Goal: Task Accomplishment & Management: Manage account settings

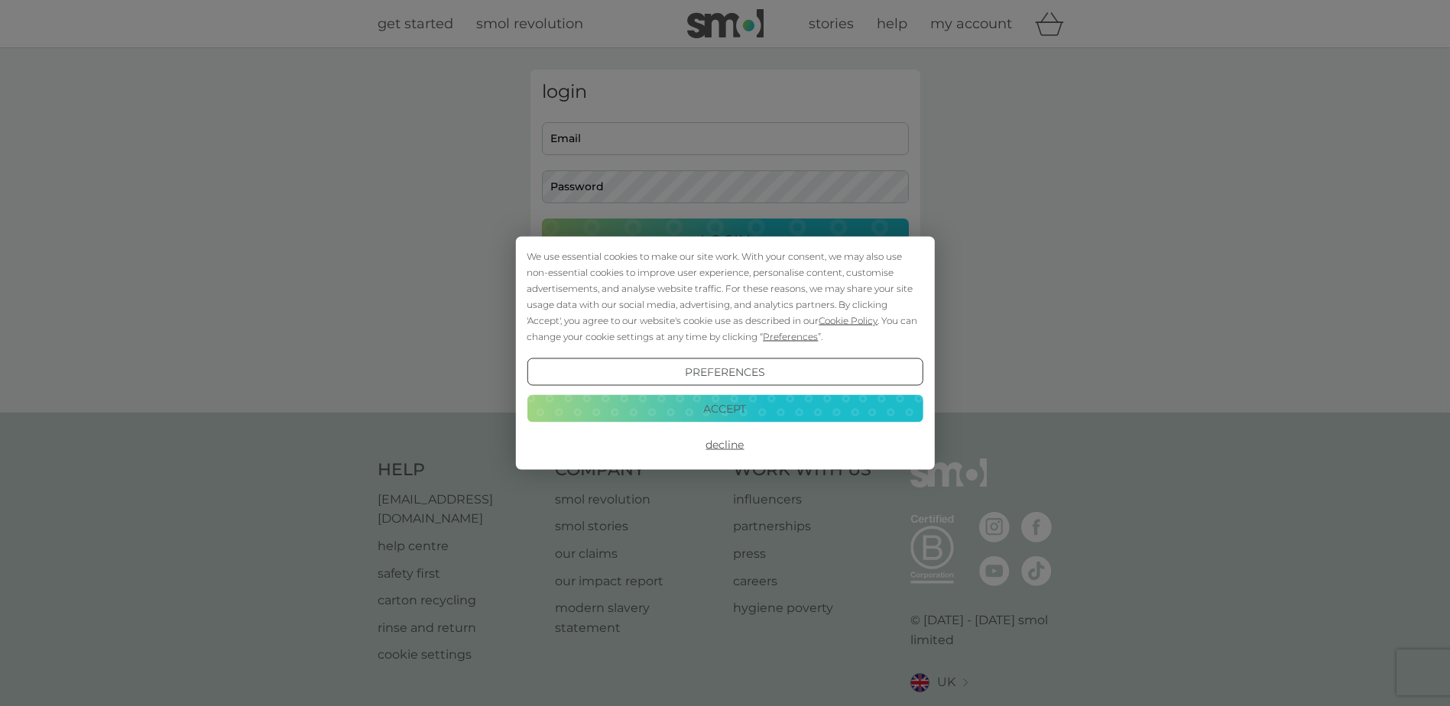
click at [745, 408] on button "Accept" at bounding box center [725, 409] width 396 height 28
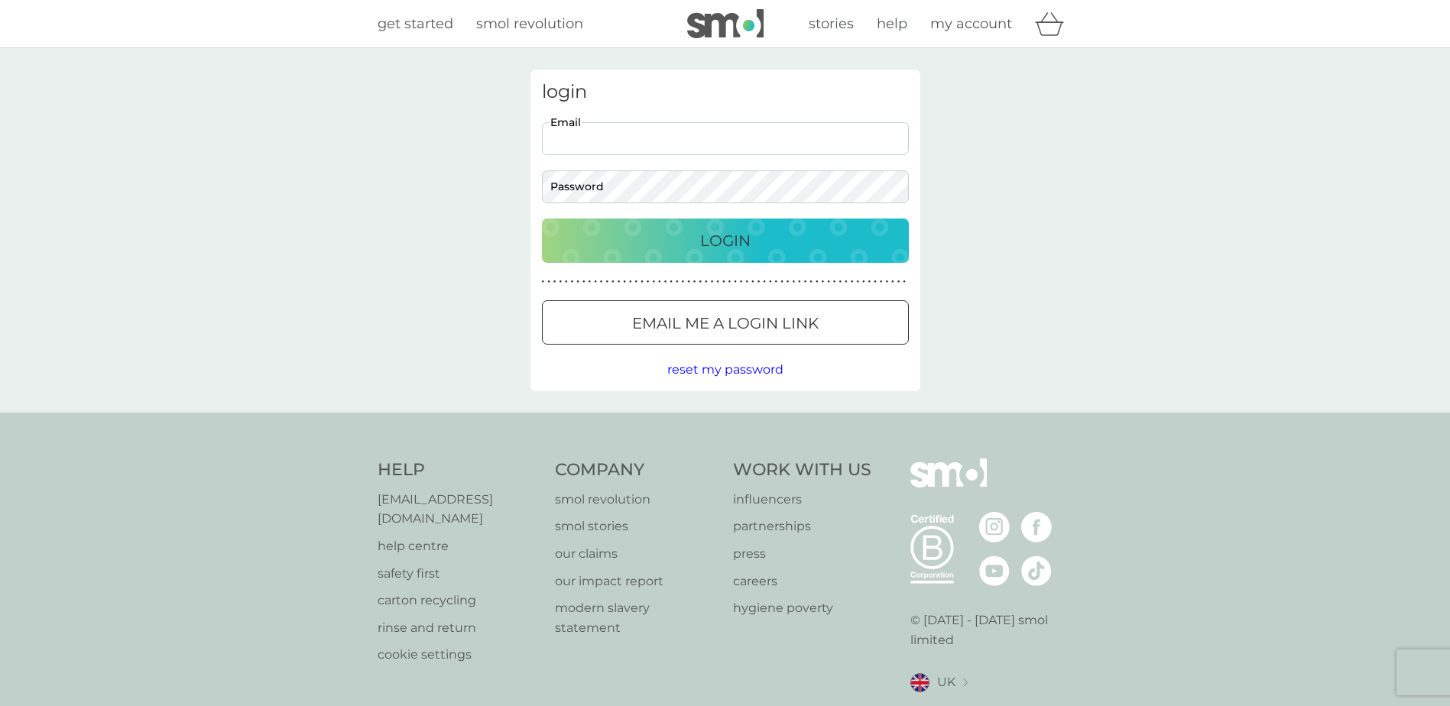
click at [634, 139] on input "Email" at bounding box center [725, 138] width 367 height 33
type input "[EMAIL_ADDRESS][DOMAIN_NAME]"
click at [542, 219] on button "Login" at bounding box center [725, 241] width 367 height 44
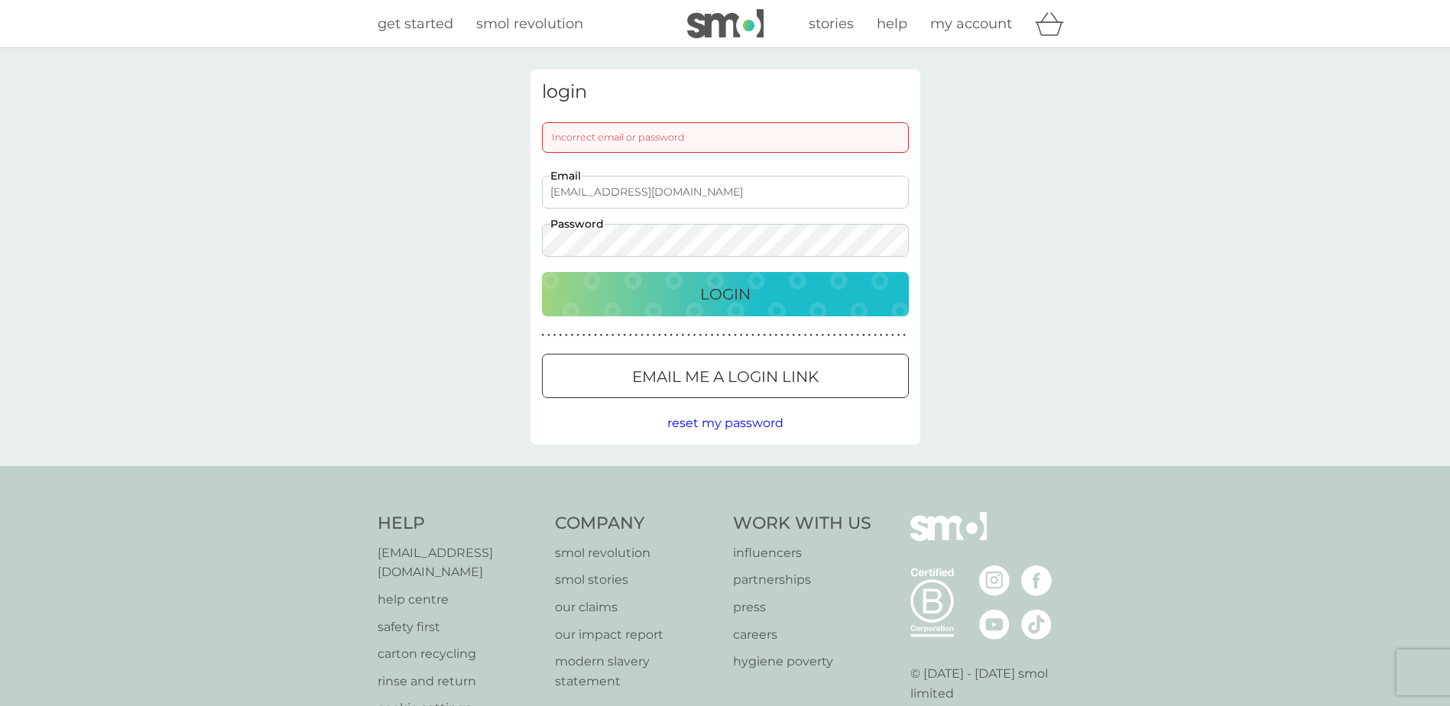
click at [458, 257] on div "login Incorrect email or password [EMAIL_ADDRESS][DOMAIN_NAME] Email Password L…" at bounding box center [725, 257] width 1450 height 418
click at [542, 272] on button "Login" at bounding box center [725, 294] width 367 height 44
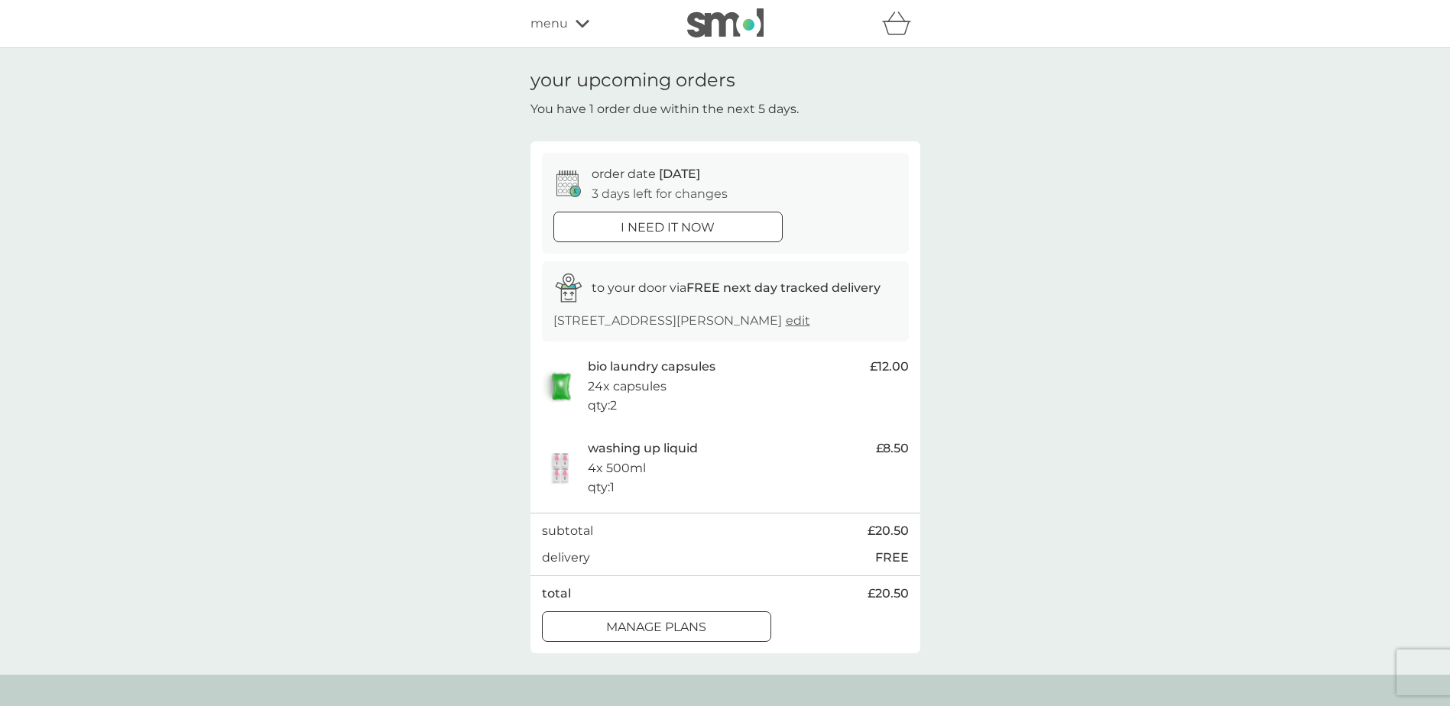
click at [624, 639] on button "manage plans" at bounding box center [656, 627] width 229 height 31
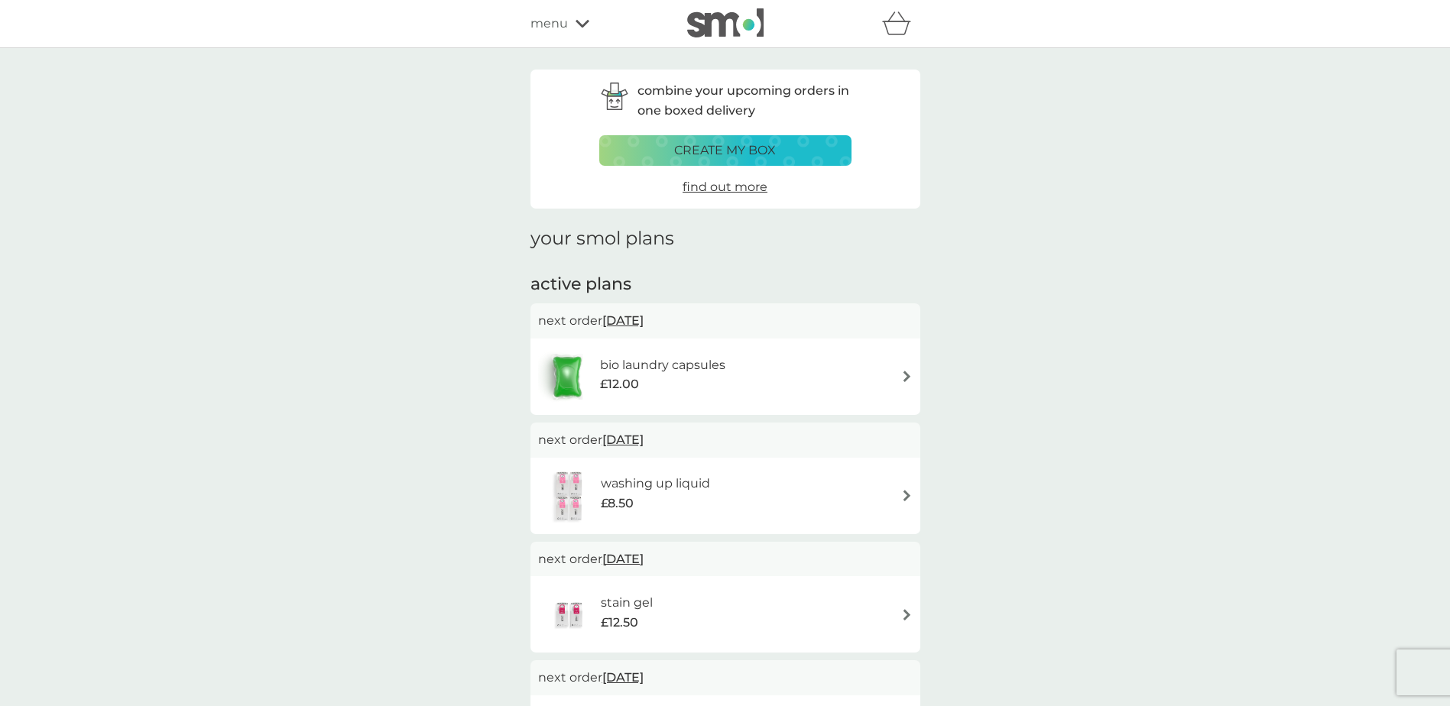
scroll to position [76, 0]
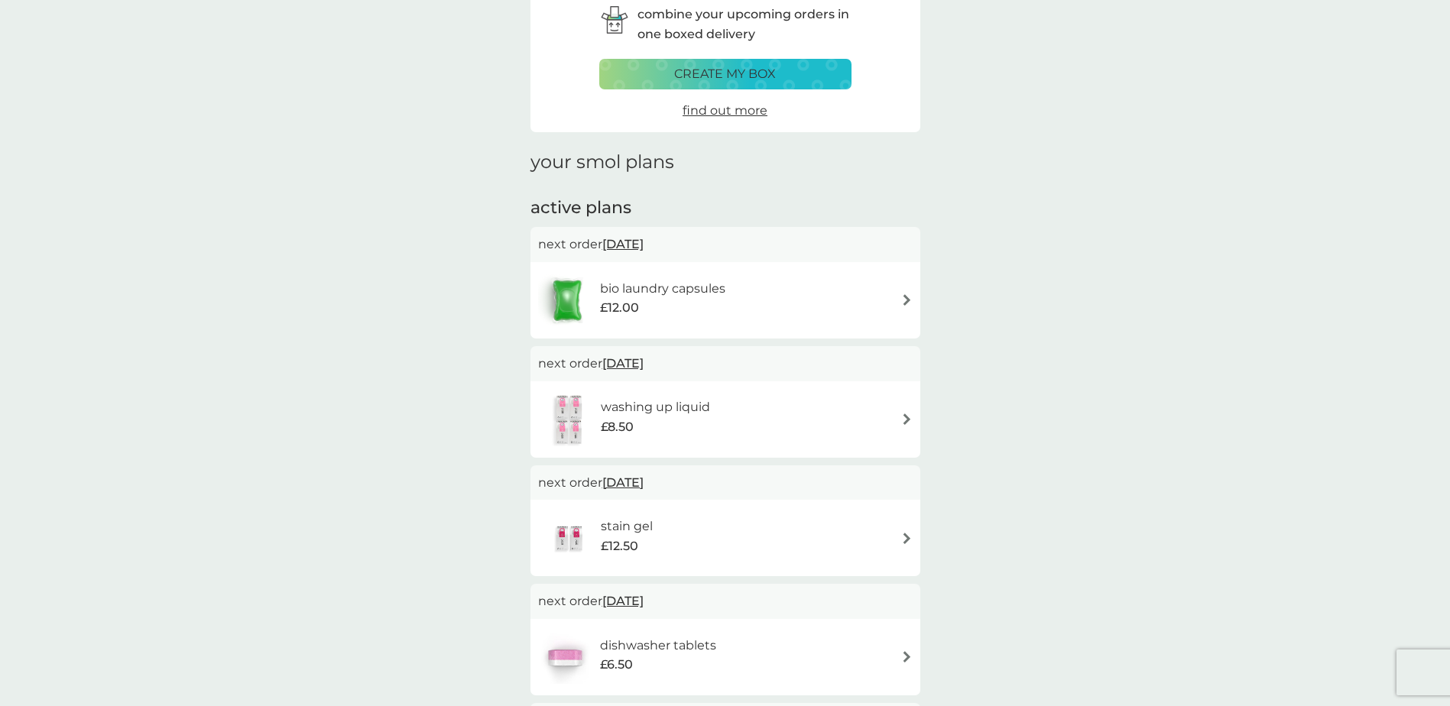
click at [635, 244] on span "13 Oct 2025" at bounding box center [622, 244] width 41 height 30
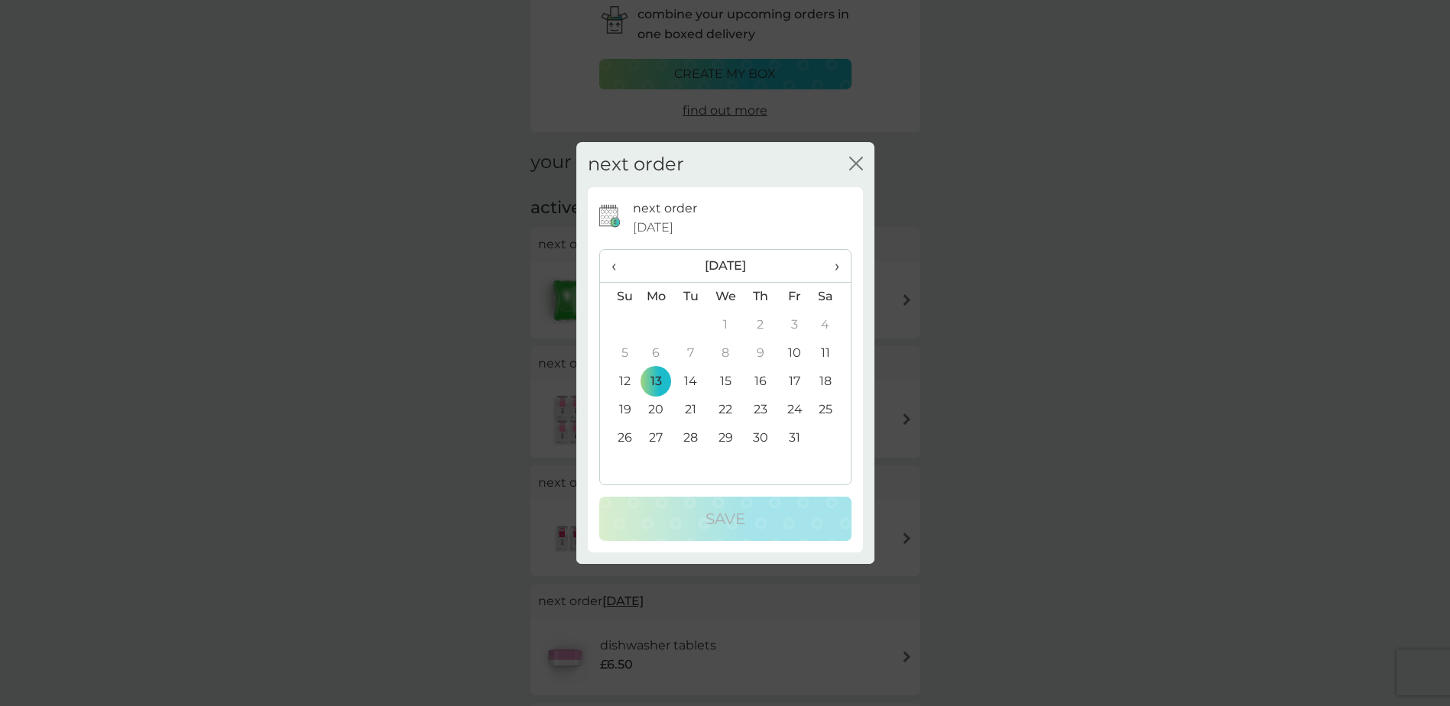
click at [758, 432] on td "30" at bounding box center [760, 438] width 34 height 28
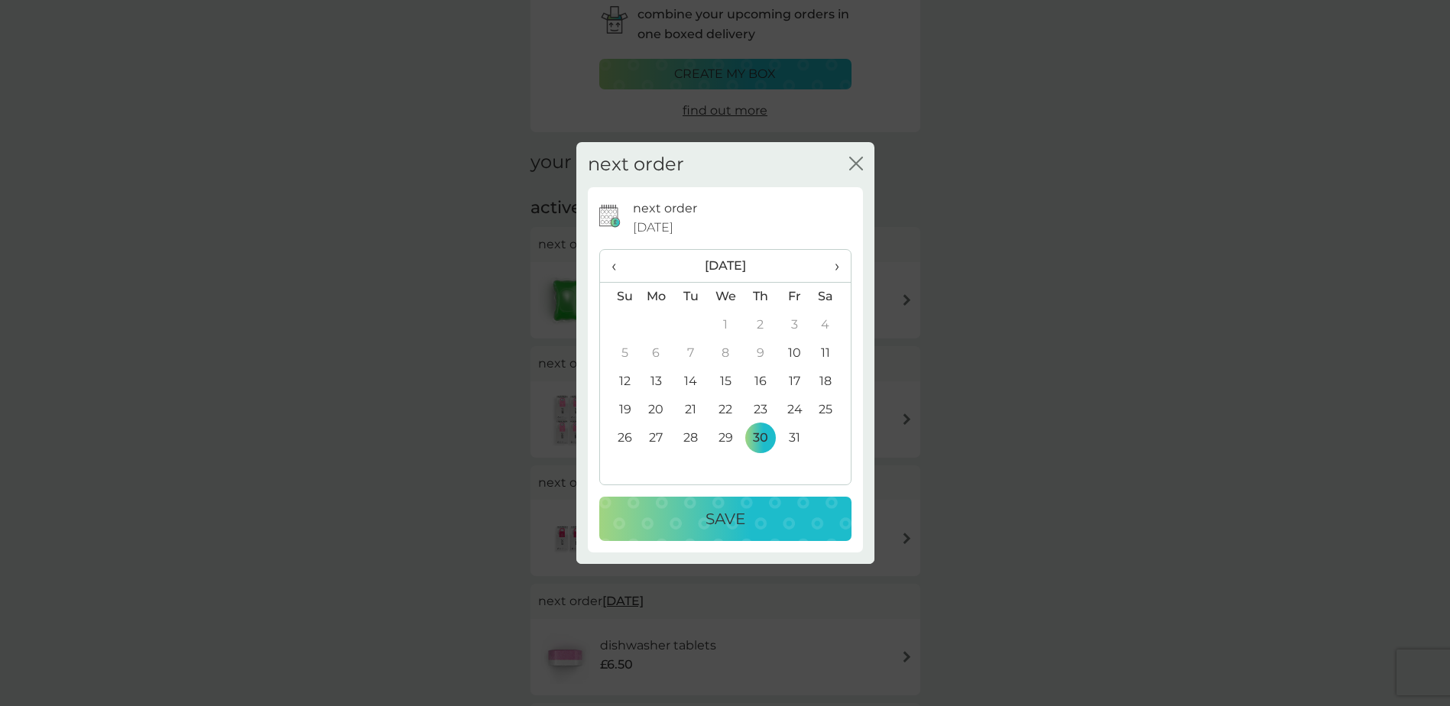
click at [747, 508] on div "Save" at bounding box center [726, 519] width 222 height 24
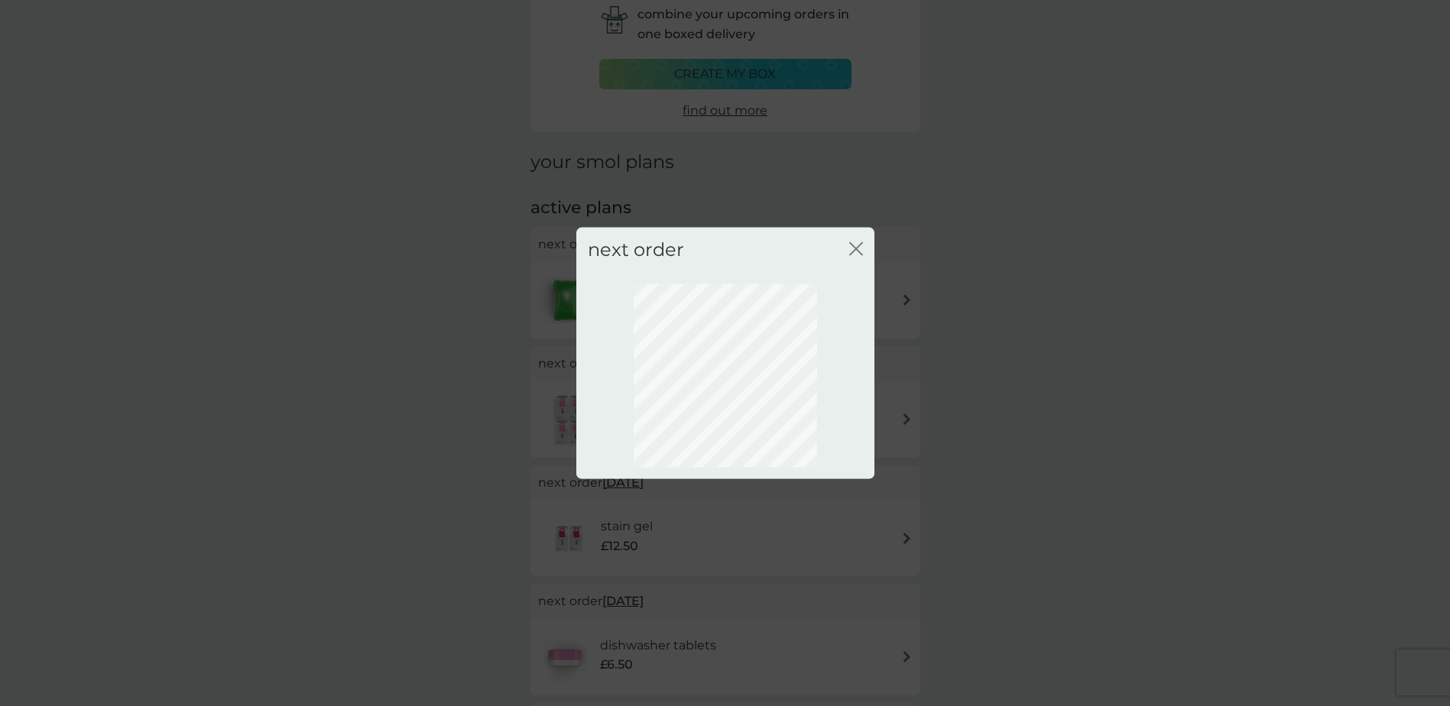
scroll to position [0, 0]
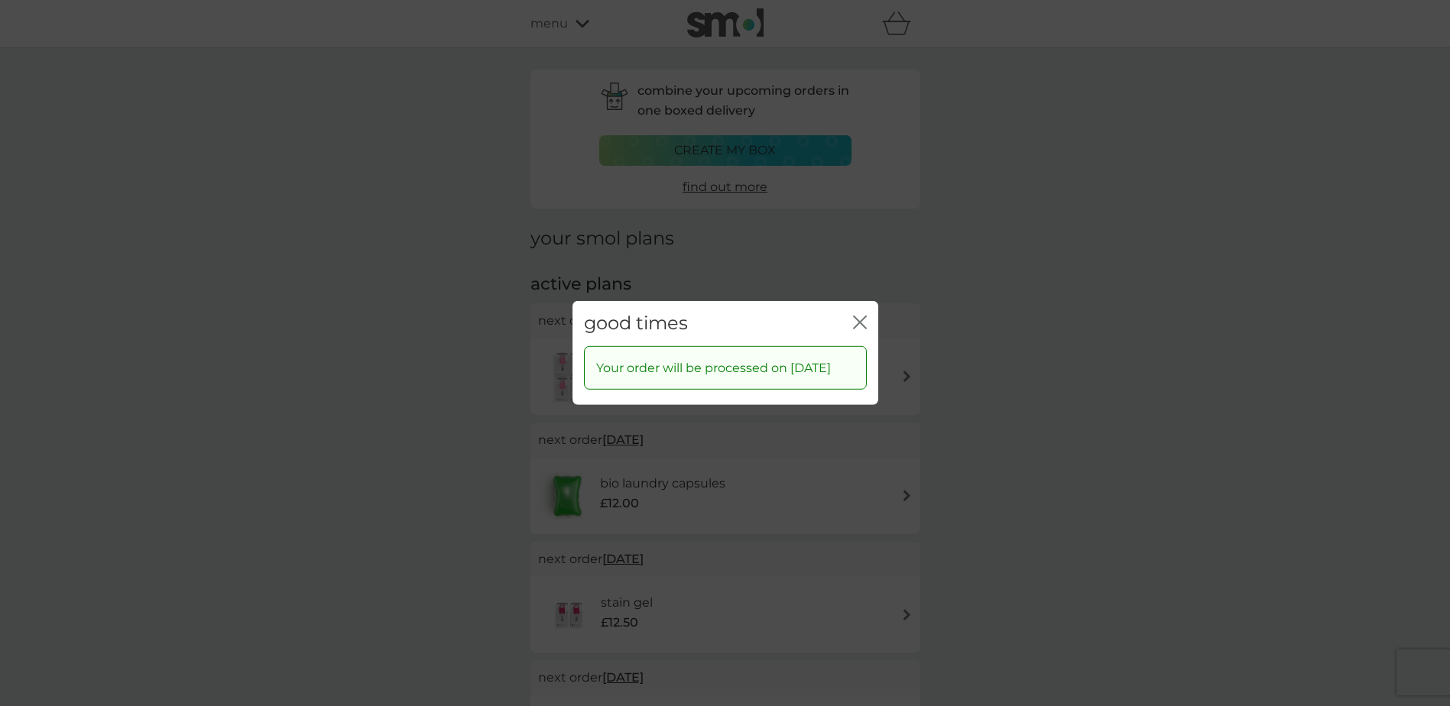
click at [860, 316] on icon "close" at bounding box center [860, 323] width 14 height 14
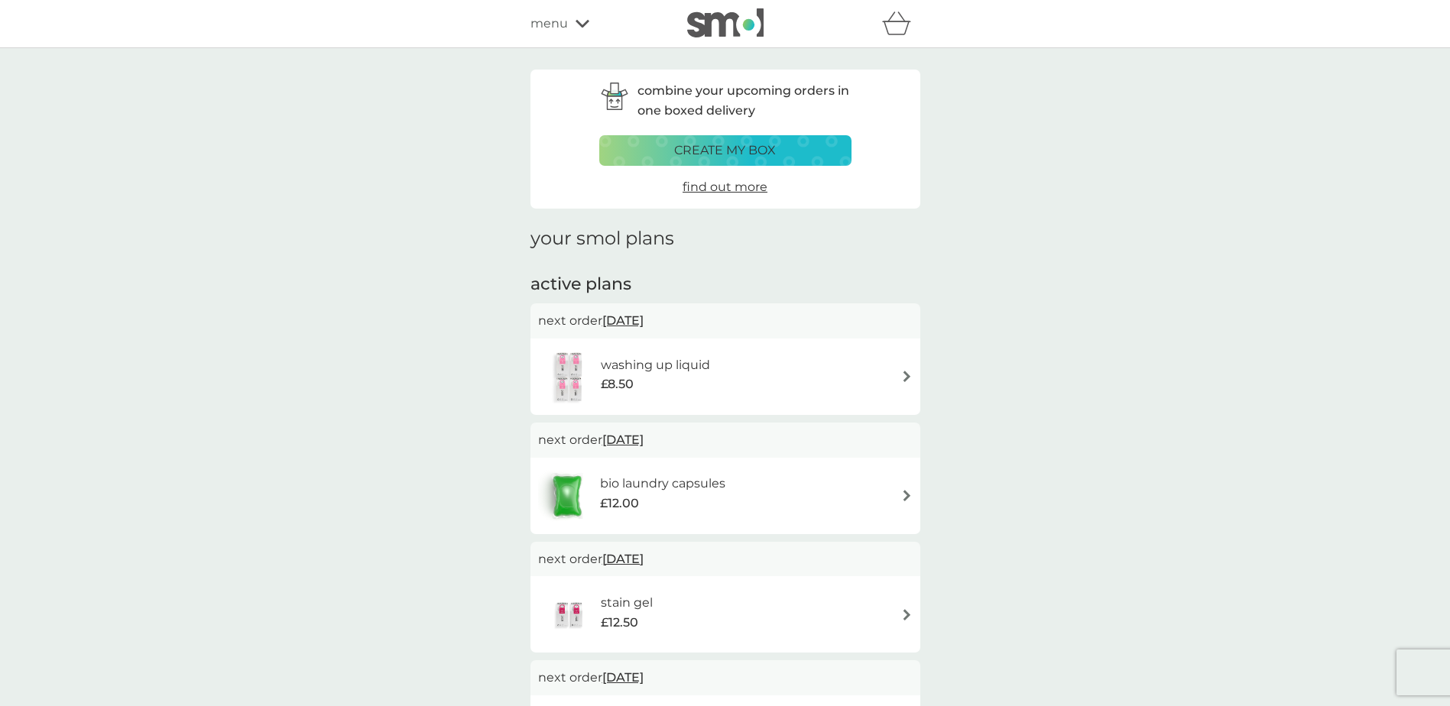
click at [638, 438] on span "30 Oct 2025" at bounding box center [622, 440] width 41 height 30
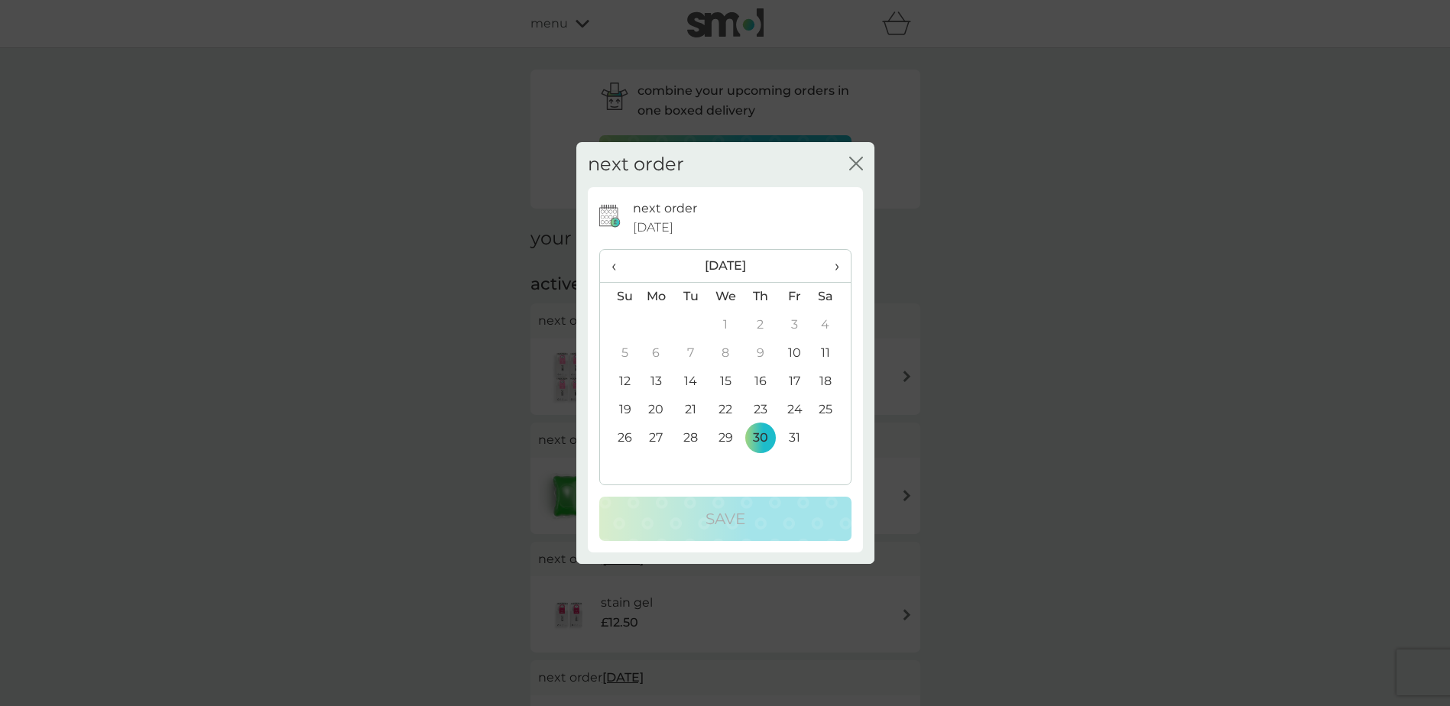
click at [837, 267] on span "›" at bounding box center [830, 266] width 15 height 32
click at [657, 382] on td "15" at bounding box center [656, 382] width 35 height 28
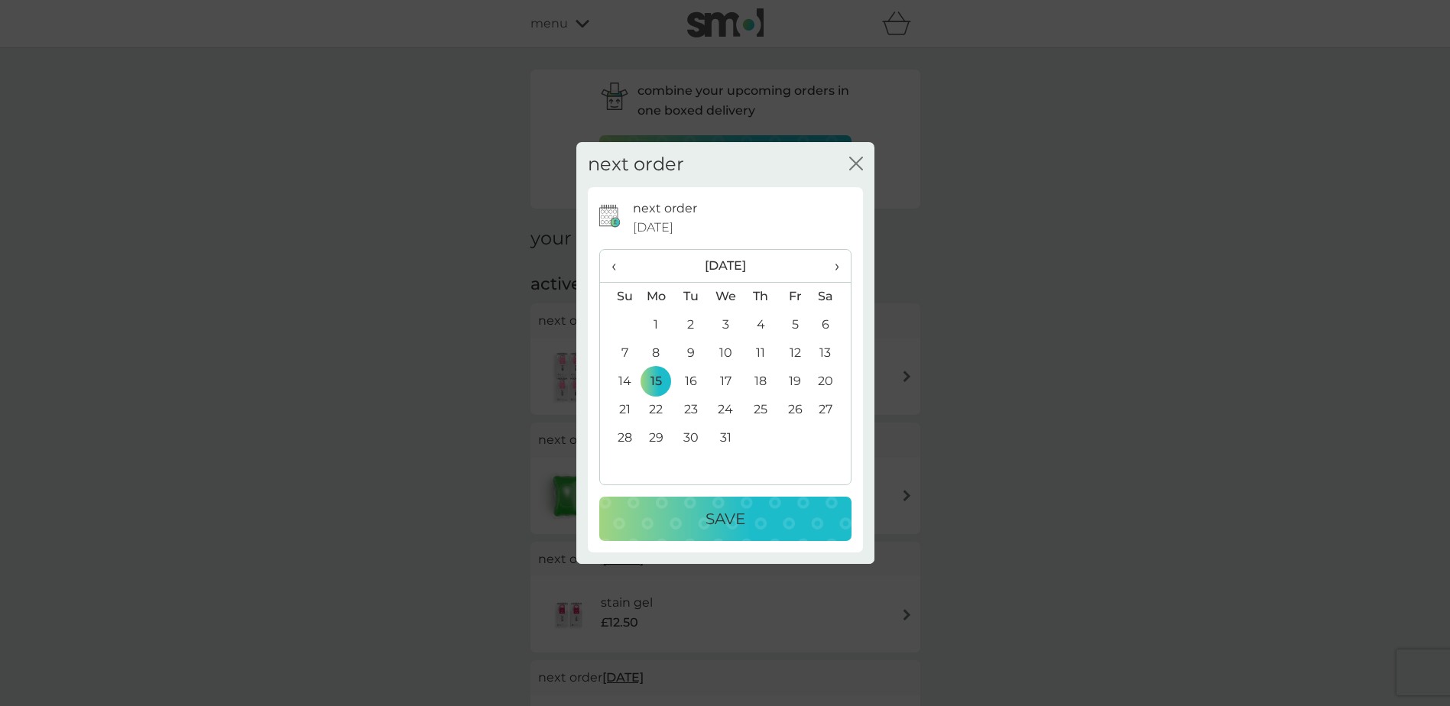
click at [693, 525] on div "Save" at bounding box center [726, 519] width 222 height 24
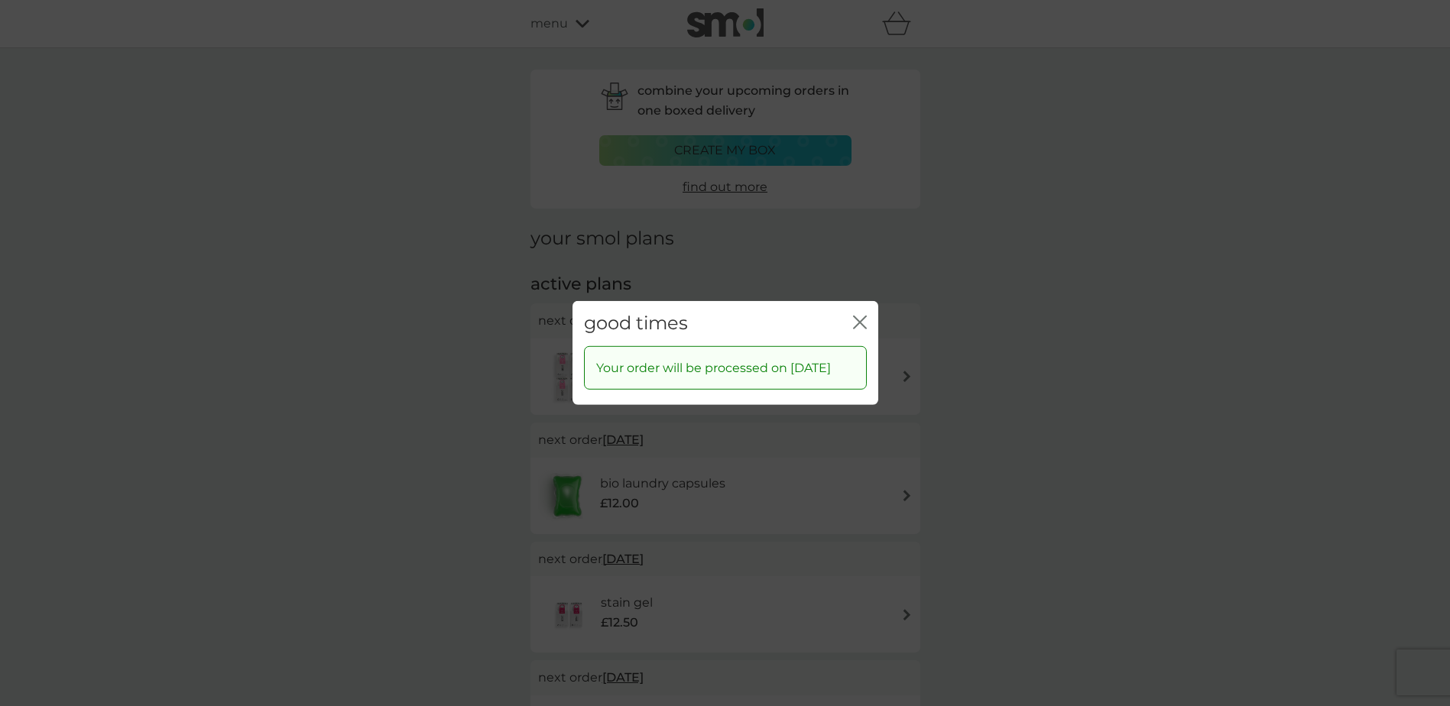
click at [858, 318] on icon "close" at bounding box center [860, 323] width 14 height 14
